Goal: Complete application form: Complete application form

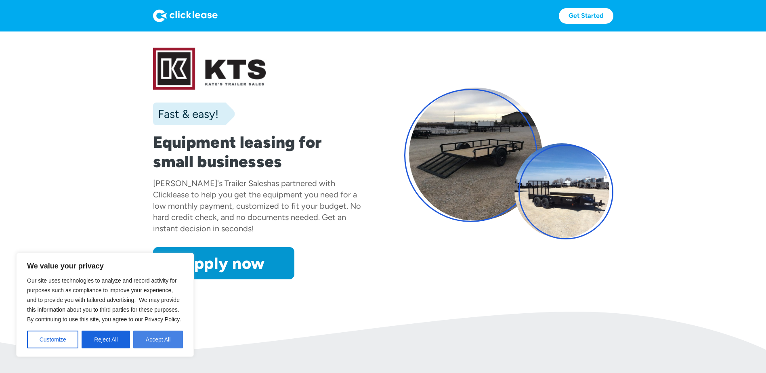
click at [173, 336] on button "Accept All" at bounding box center [158, 340] width 50 height 18
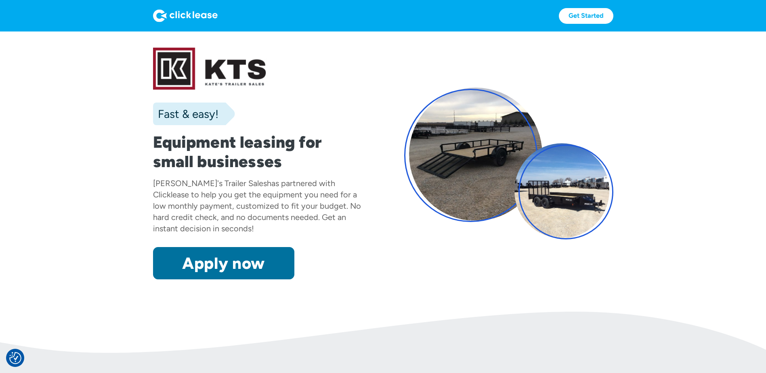
click at [231, 271] on link "Apply now" at bounding box center [223, 263] width 141 height 32
